Goal: Task Accomplishment & Management: Use online tool/utility

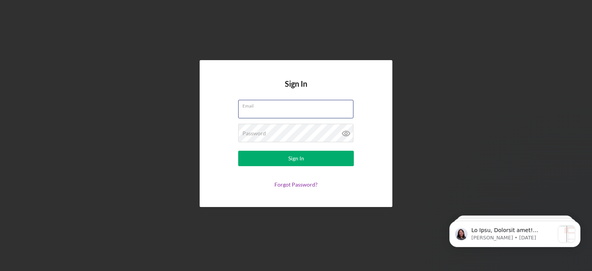
type input "[PERSON_NAME][EMAIL_ADDRESS][DOMAIN_NAME]"
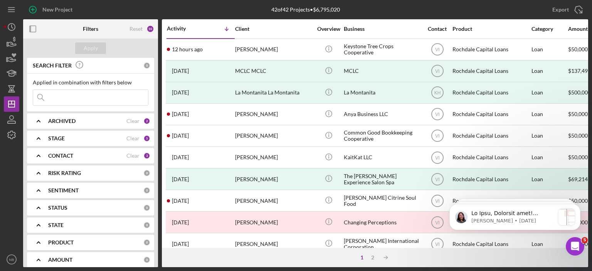
click at [40, 121] on icon "Icon/Expander" at bounding box center [38, 120] width 19 height 19
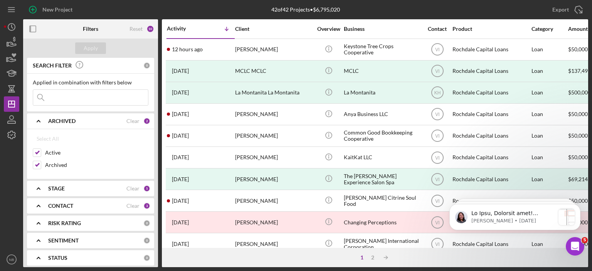
click at [40, 126] on icon "Icon/Expander" at bounding box center [38, 120] width 19 height 19
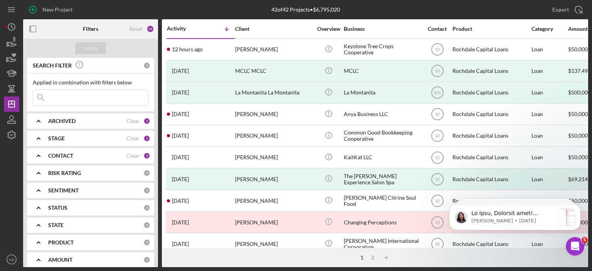
click at [43, 138] on icon "Icon/Expander" at bounding box center [38, 138] width 19 height 19
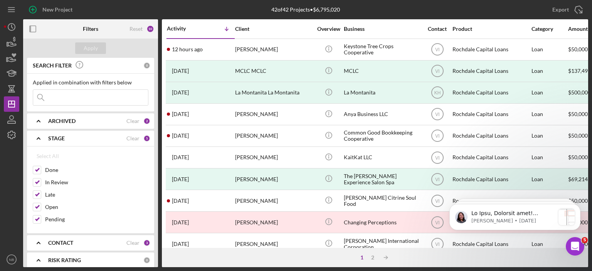
click at [43, 138] on icon "Icon/Expander" at bounding box center [38, 138] width 19 height 19
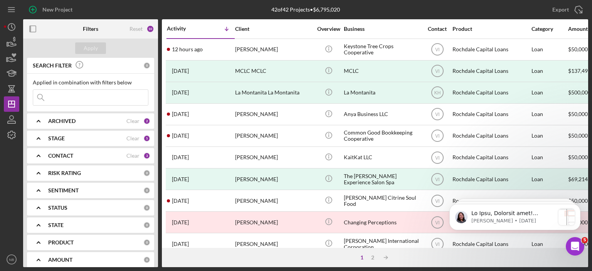
click at [41, 154] on icon "Icon/Expander" at bounding box center [38, 155] width 19 height 19
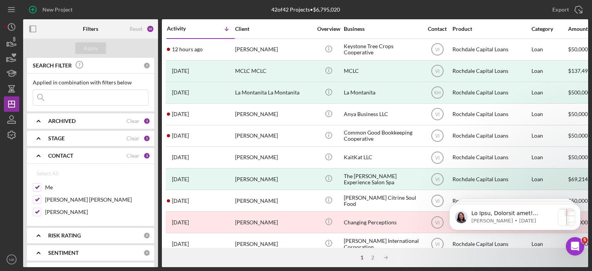
click at [41, 154] on icon "Icon/Expander" at bounding box center [38, 155] width 19 height 19
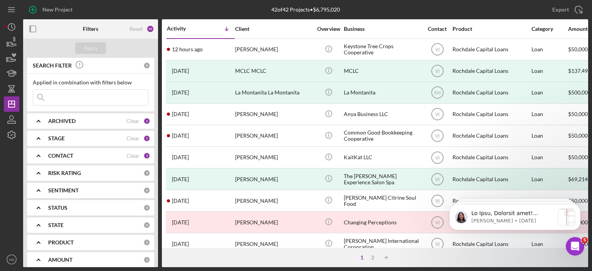
click at [51, 119] on b "ARCHIVED" at bounding box center [61, 121] width 27 height 6
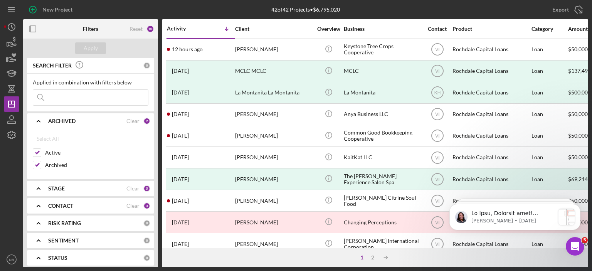
click at [51, 119] on b "ARCHIVED" at bounding box center [61, 121] width 27 height 6
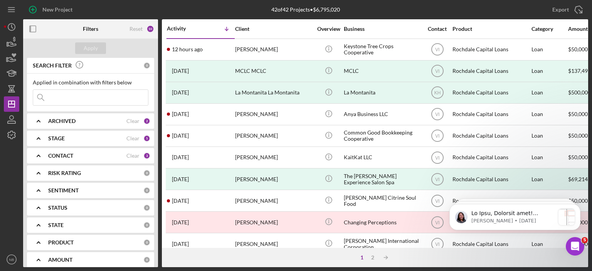
click at [43, 135] on icon "Icon/Expander" at bounding box center [38, 138] width 19 height 19
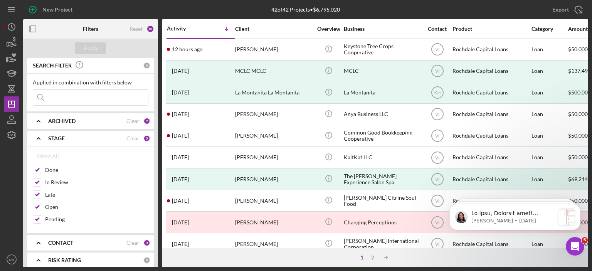
click at [43, 135] on icon "Icon/Expander" at bounding box center [38, 138] width 19 height 19
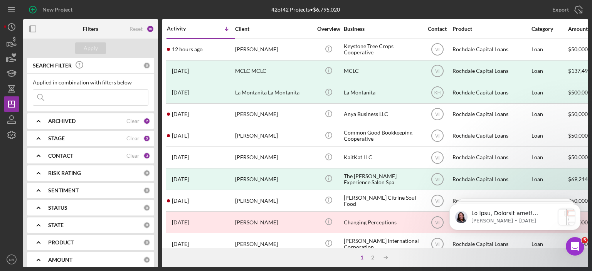
click at [42, 154] on icon "Icon/Expander" at bounding box center [38, 155] width 19 height 19
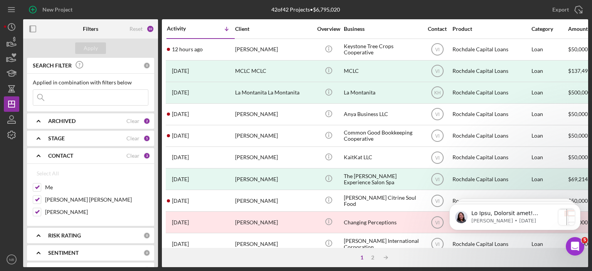
click at [42, 154] on icon "Icon/Expander" at bounding box center [38, 155] width 19 height 19
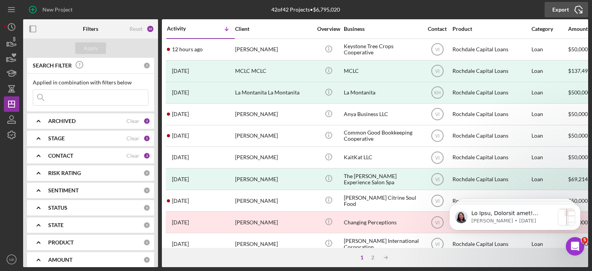
click at [578, 7] on icon "Icon/Export" at bounding box center [578, 9] width 19 height 19
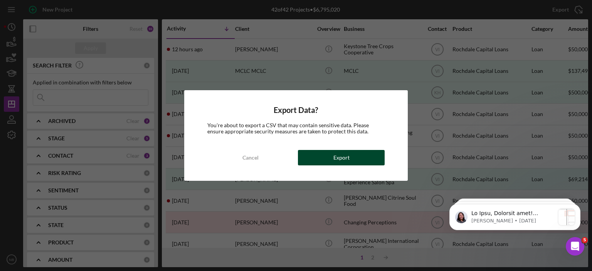
click at [336, 158] on div "Export" at bounding box center [341, 157] width 16 height 15
